Goal: Information Seeking & Learning: Learn about a topic

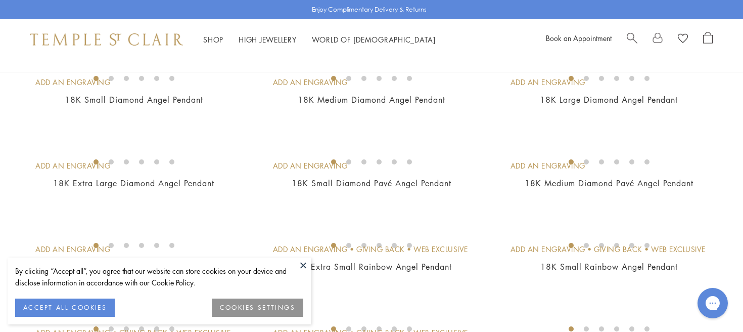
scroll to position [206, 0]
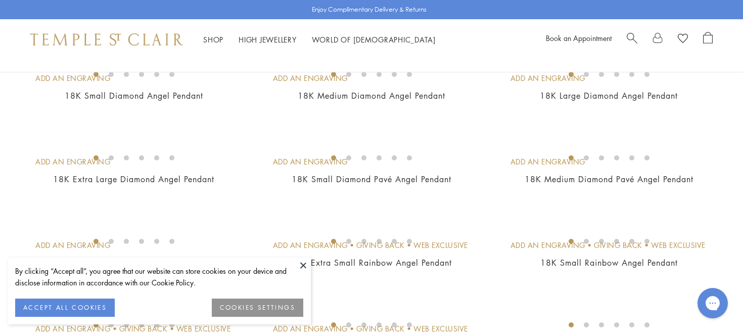
click at [305, 266] on button at bounding box center [303, 264] width 15 height 15
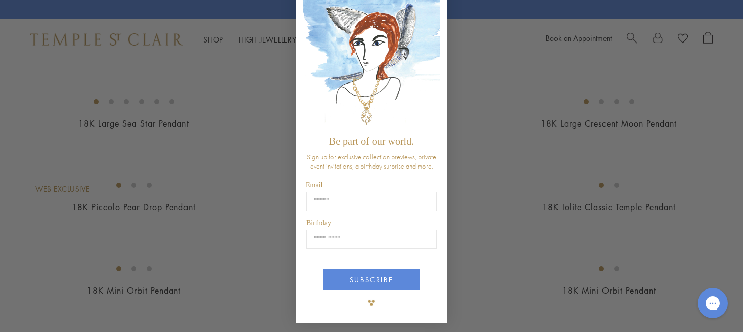
scroll to position [0, 0]
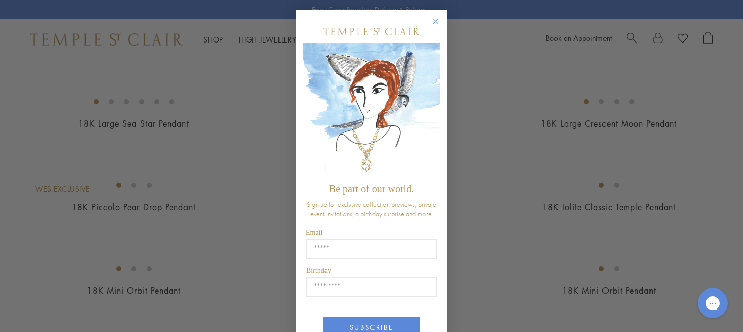
click at [433, 24] on circle "Close dialog" at bounding box center [436, 22] width 12 height 12
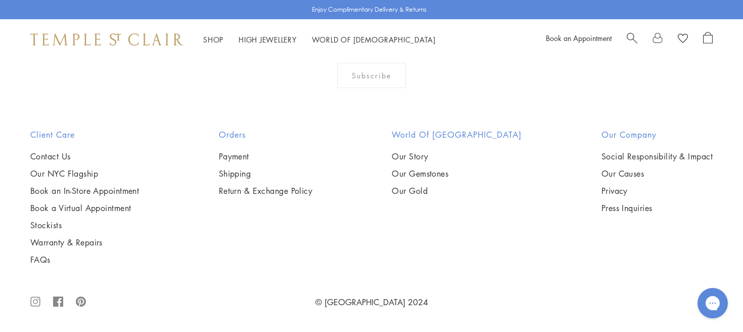
scroll to position [3561, 0]
click at [0, 0] on img at bounding box center [0, 0] width 0 height 0
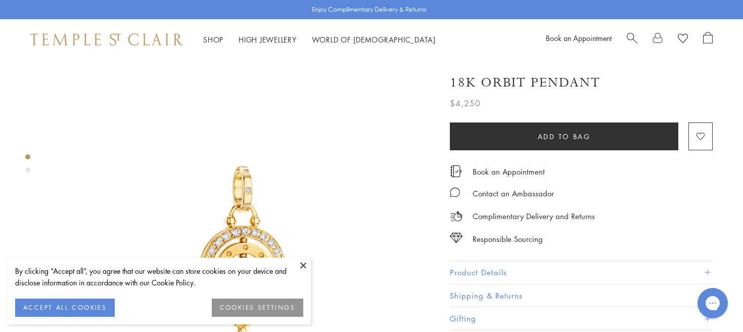
click at [301, 262] on button at bounding box center [303, 264] width 15 height 15
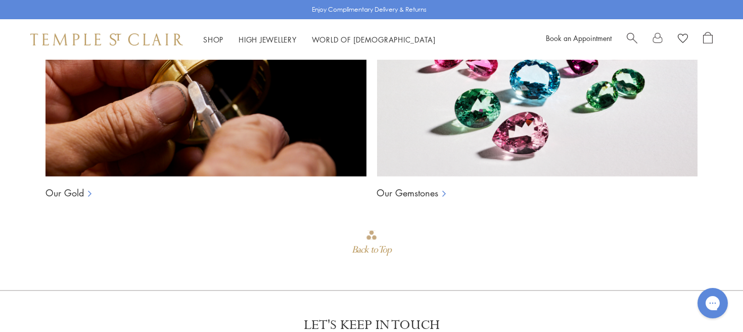
scroll to position [1243, 0]
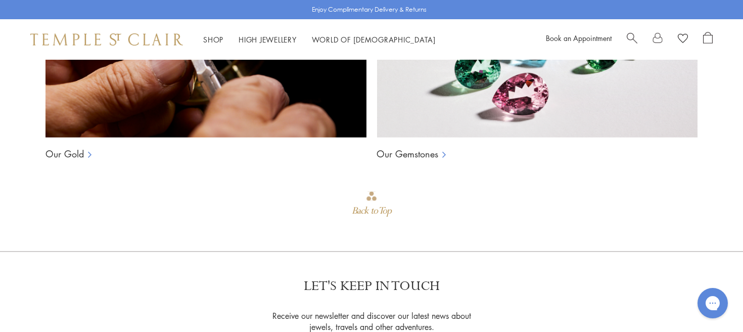
click at [424, 145] on div "Our Craftmanship Our Gold Our Gemstones Back to Top" at bounding box center [371, 74] width 672 height 351
click at [422, 148] on link "Our Gemstones" at bounding box center [408, 154] width 62 height 12
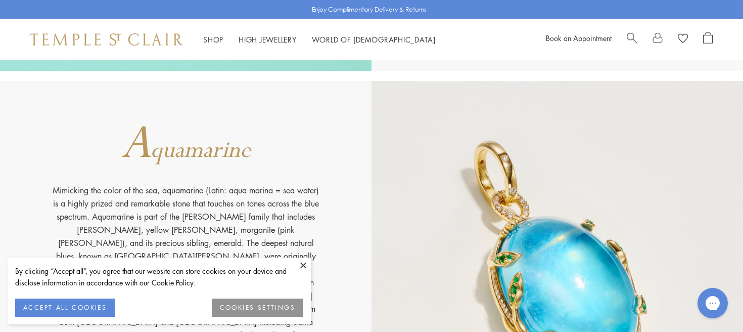
scroll to position [829, 0]
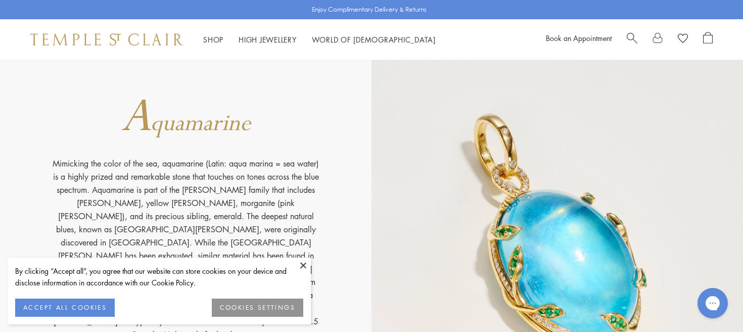
click at [303, 268] on button at bounding box center [303, 264] width 15 height 15
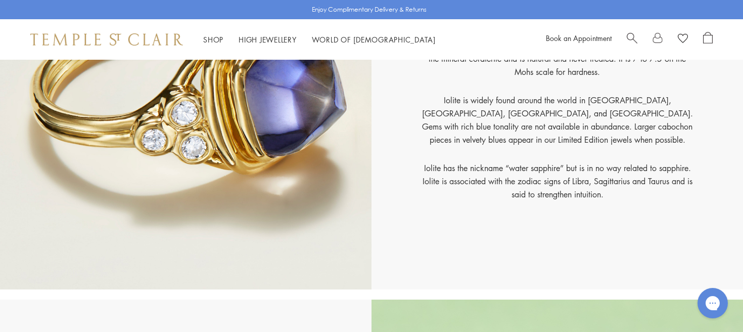
scroll to position [3796, 0]
click at [278, 39] on link "High Jewellery High Jewellery" at bounding box center [268, 39] width 58 height 10
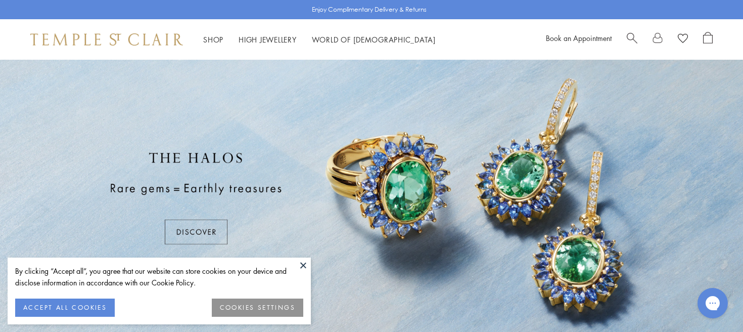
click at [305, 267] on button at bounding box center [303, 264] width 15 height 15
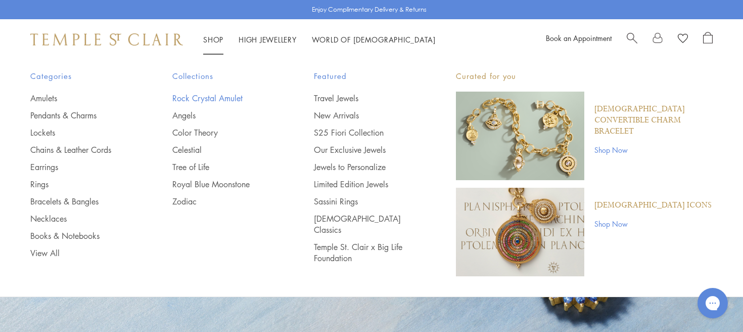
click at [209, 98] on link "Rock Crystal Amulet" at bounding box center [223, 98] width 102 height 11
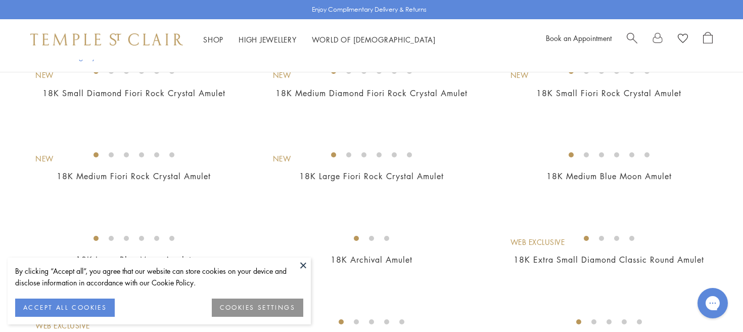
scroll to position [127, 0]
click at [302, 266] on button at bounding box center [303, 264] width 15 height 15
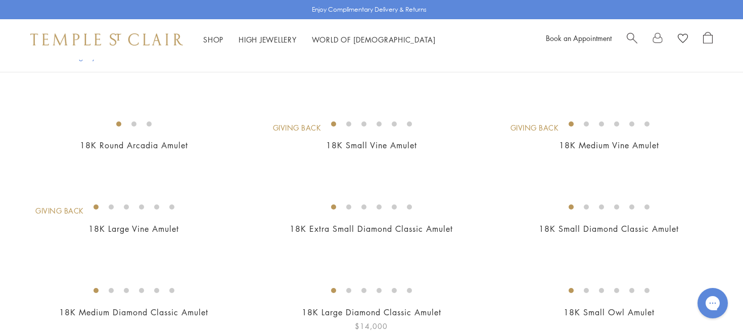
scroll to position [407, 0]
click at [0, 0] on img at bounding box center [0, 0] width 0 height 0
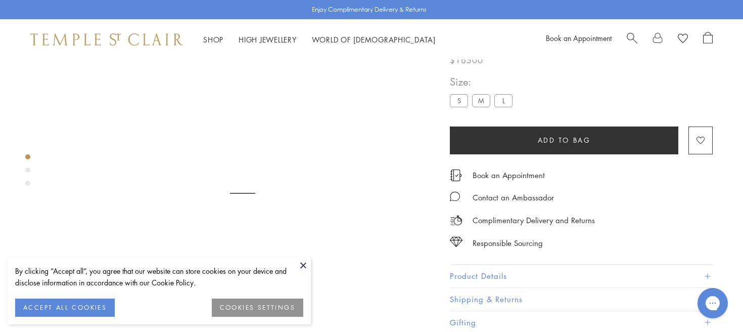
scroll to position [60, 0]
click at [304, 264] on button at bounding box center [303, 264] width 15 height 15
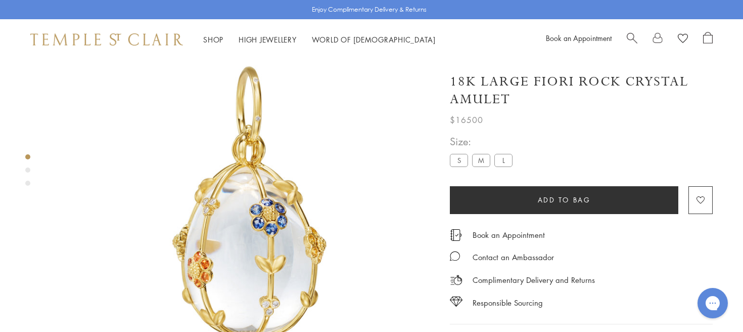
scroll to position [42, 0]
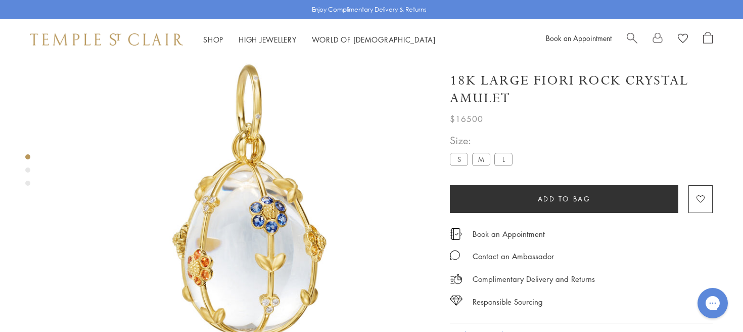
click at [503, 159] on label "L" at bounding box center [503, 159] width 18 height 13
click at [487, 157] on label "M" at bounding box center [481, 159] width 18 height 13
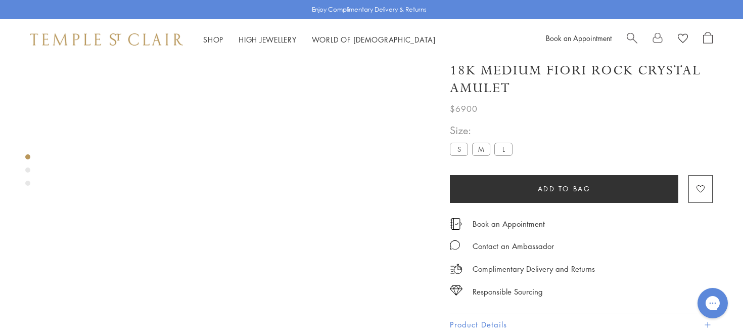
scroll to position [60, 0]
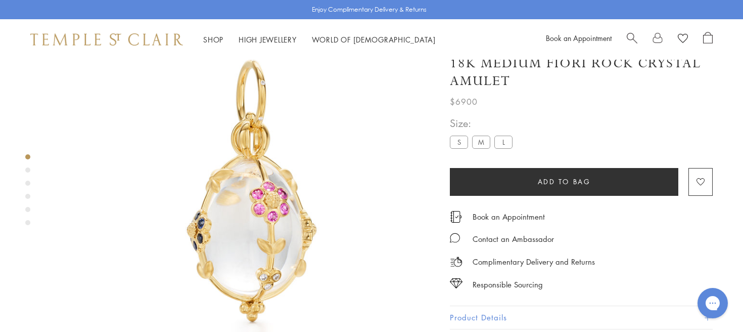
click at [505, 141] on label "L" at bounding box center [503, 141] width 18 height 13
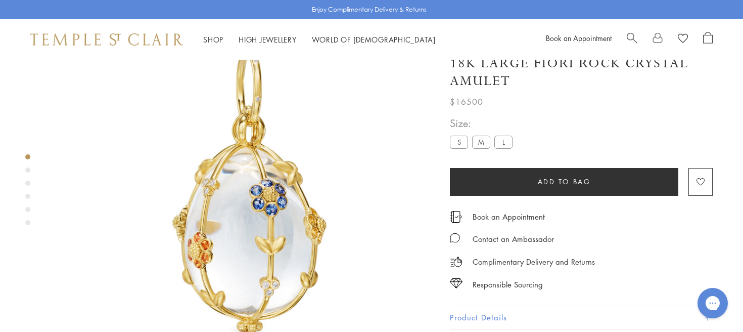
click at [484, 140] on label "M" at bounding box center [481, 141] width 18 height 13
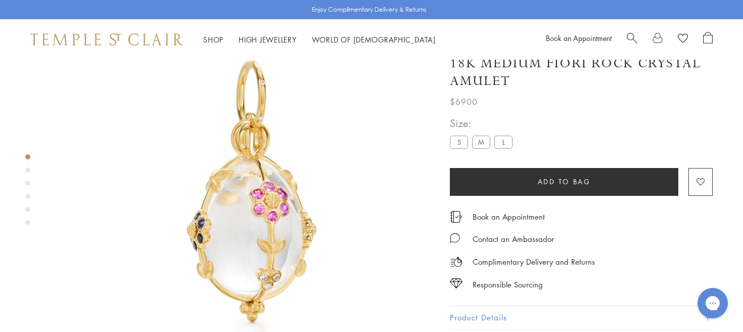
click at [460, 142] on label "S" at bounding box center [459, 141] width 18 height 13
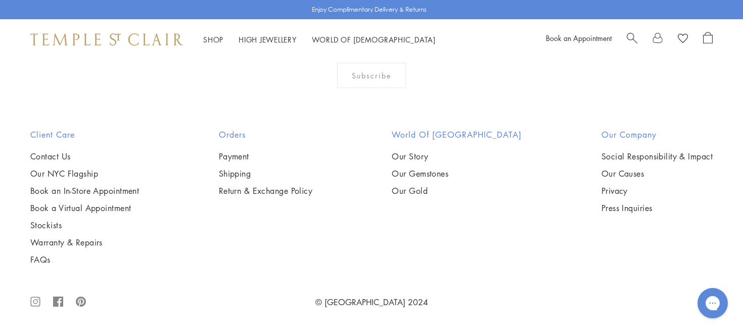
scroll to position [1449, 0]
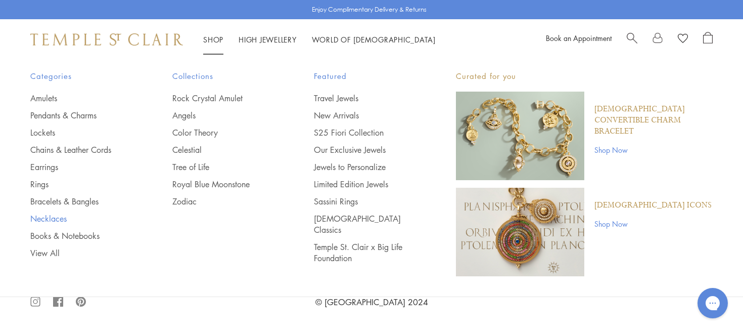
click at [58, 219] on link "Necklaces" at bounding box center [81, 218] width 102 height 11
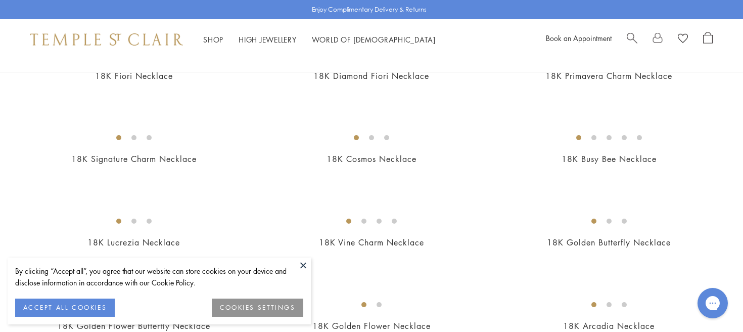
scroll to position [150, 0]
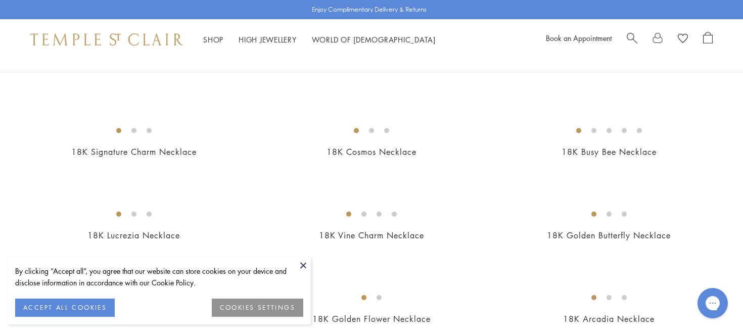
click at [303, 264] on button at bounding box center [303, 264] width 15 height 15
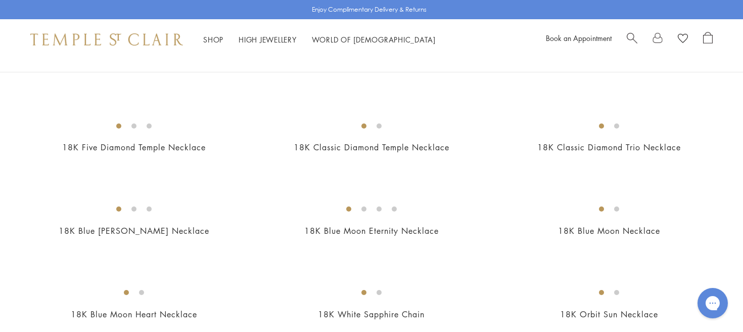
scroll to position [413, 0]
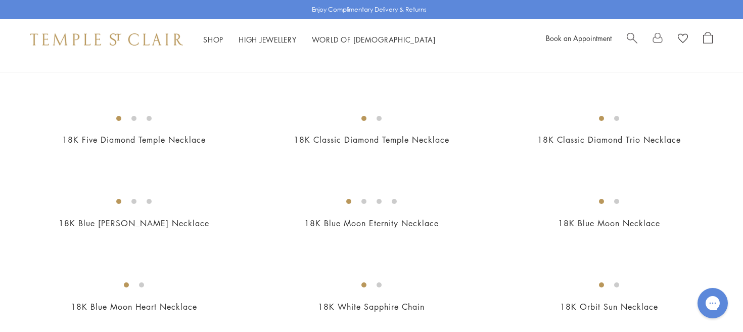
click at [0, 0] on img at bounding box center [0, 0] width 0 height 0
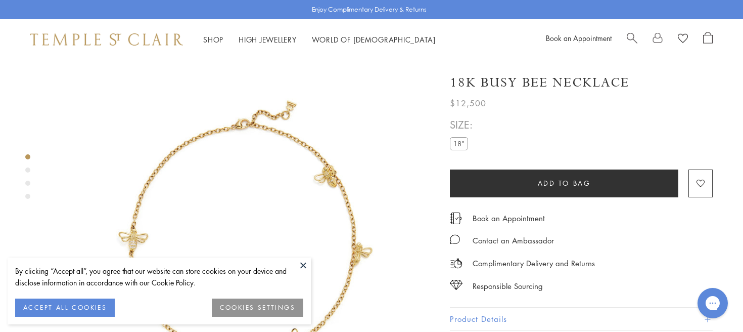
click at [302, 264] on button at bounding box center [303, 264] width 15 height 15
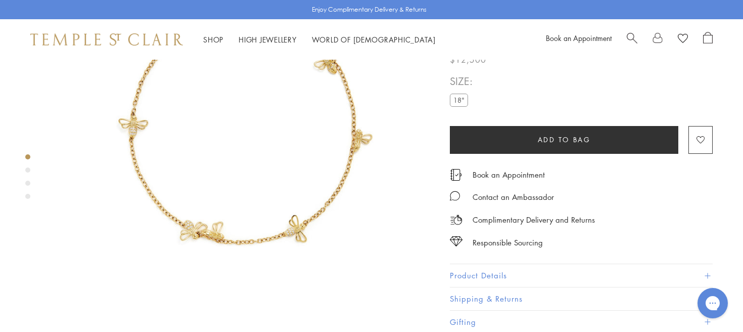
scroll to position [152, 0]
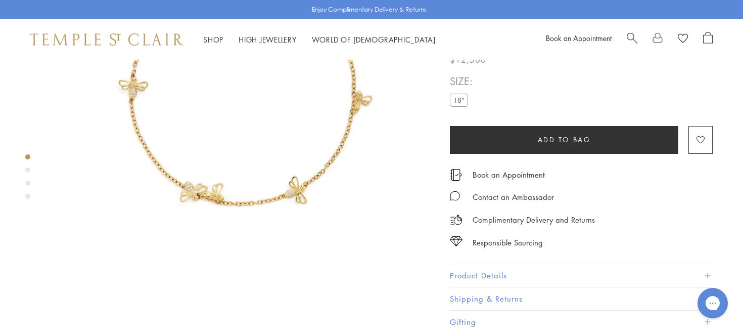
click at [296, 178] on img at bounding box center [243, 100] width 384 height 384
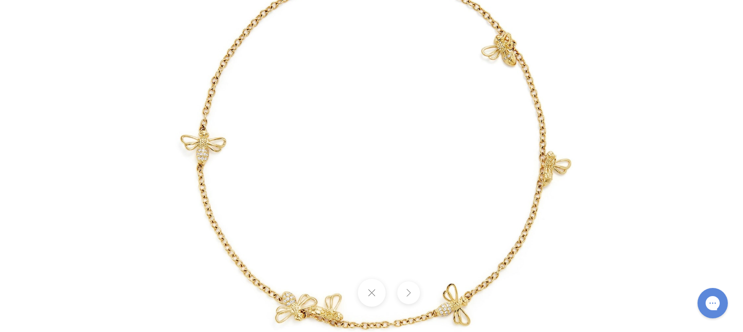
click at [209, 162] on img at bounding box center [371, 165] width 591 height 591
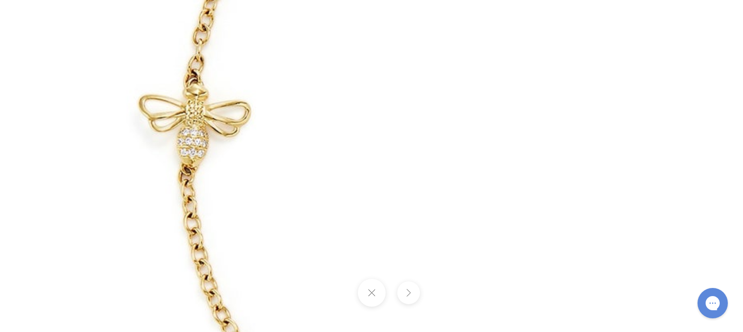
click at [215, 146] on img at bounding box center [609, 171] width 1456 height 1456
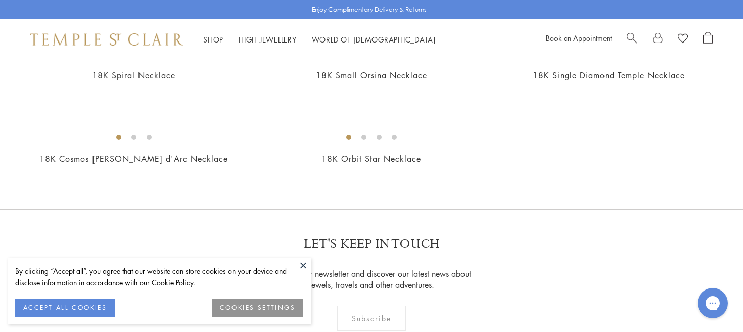
scroll to position [1314, 0]
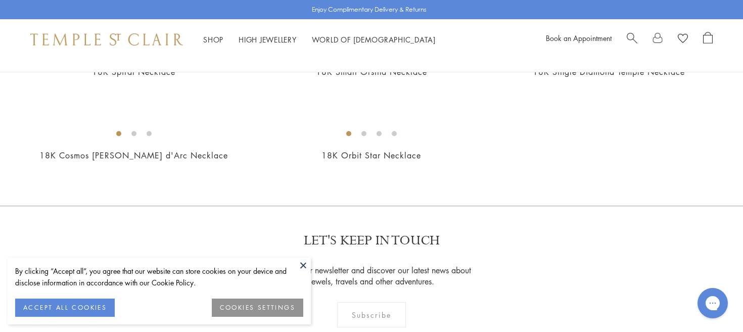
click at [302, 262] on button at bounding box center [303, 264] width 15 height 15
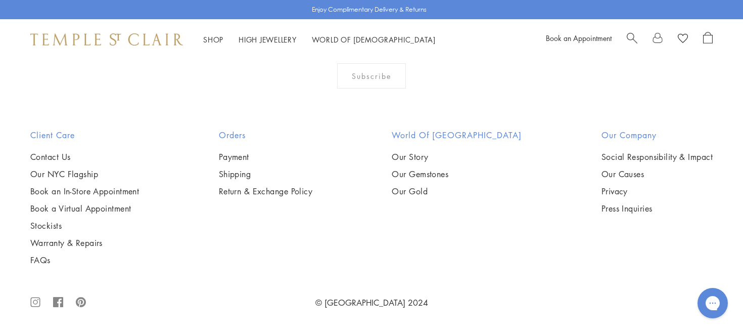
scroll to position [4452, 0]
click at [0, 0] on img at bounding box center [0, 0] width 0 height 0
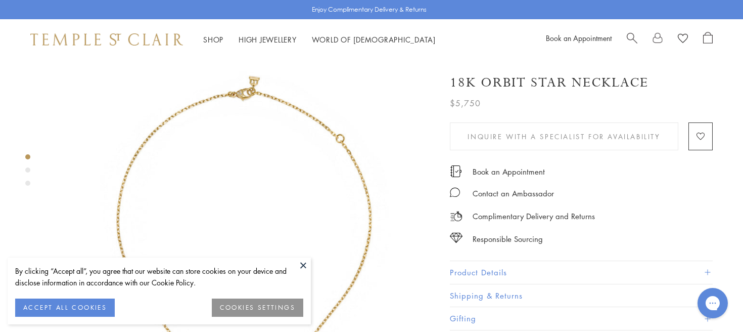
click at [301, 261] on button at bounding box center [303, 264] width 15 height 15
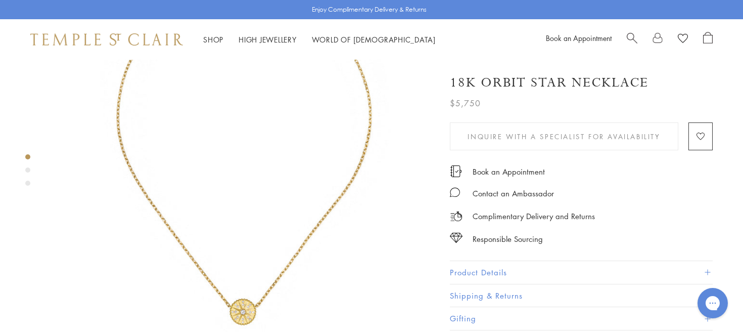
scroll to position [177, 0]
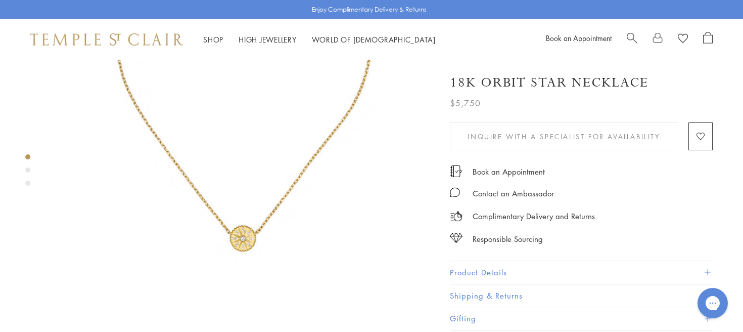
click at [271, 236] on img at bounding box center [243, 74] width 384 height 384
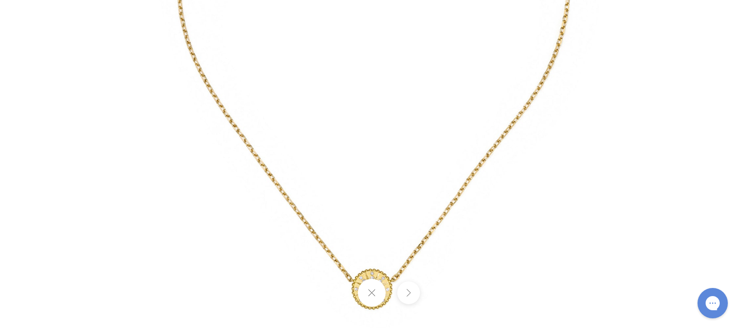
click at [369, 298] on button at bounding box center [371, 293] width 28 height 28
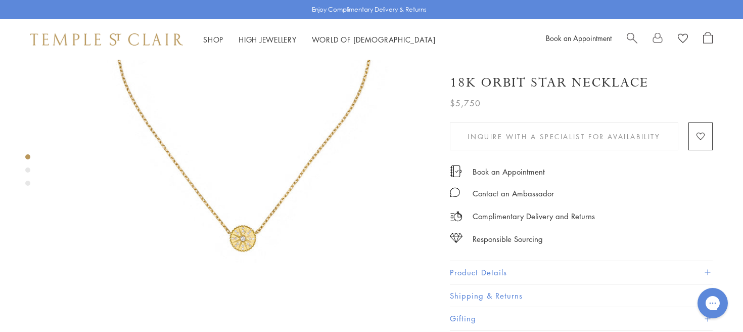
click at [300, 227] on img at bounding box center [243, 74] width 384 height 384
